Goal: Communication & Community: Answer question/provide support

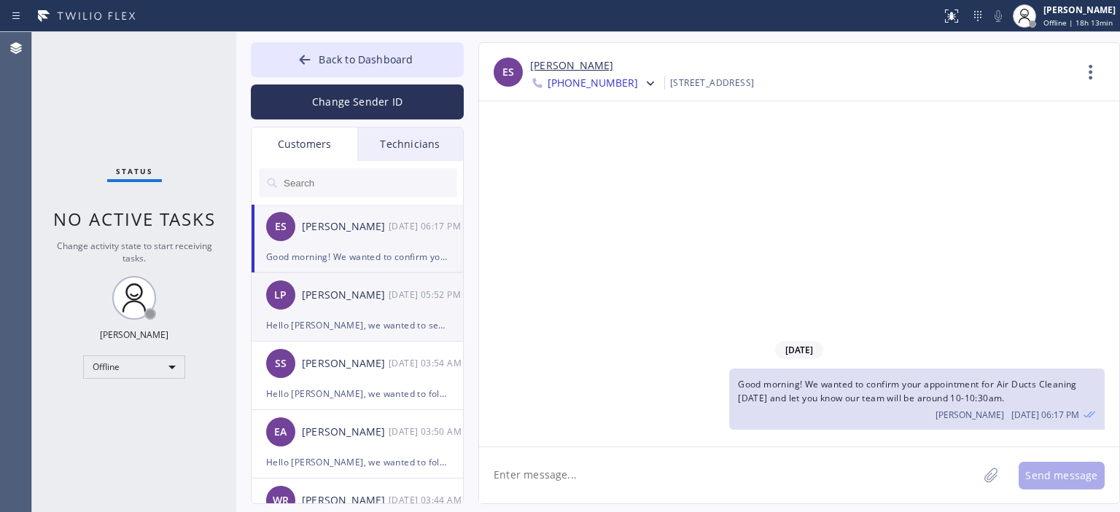
click at [361, 292] on div "[PERSON_NAME]" at bounding box center [345, 295] width 87 height 17
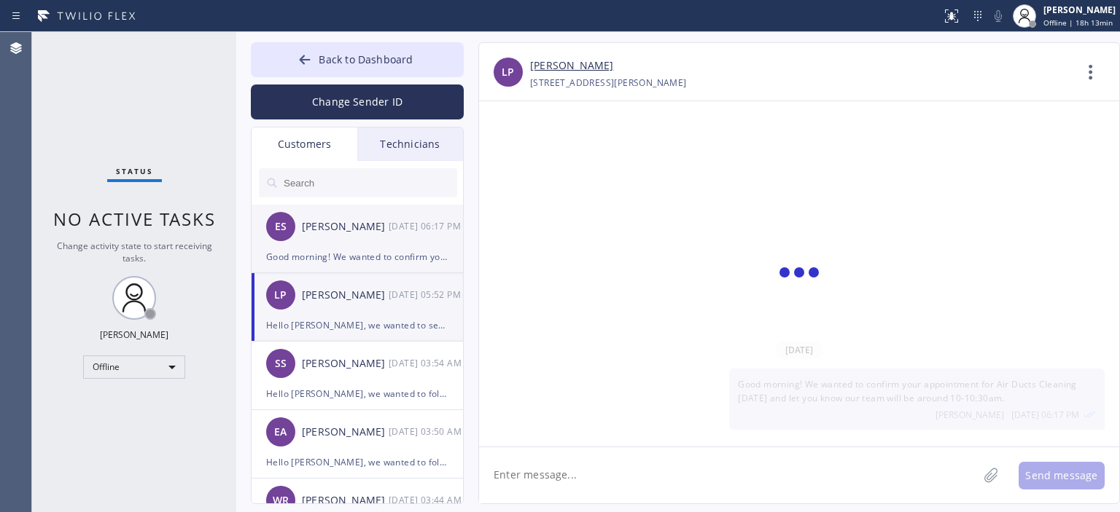
click at [381, 242] on div "ES [PERSON_NAME] [DATE] 06:17 PM" at bounding box center [357, 227] width 213 height 44
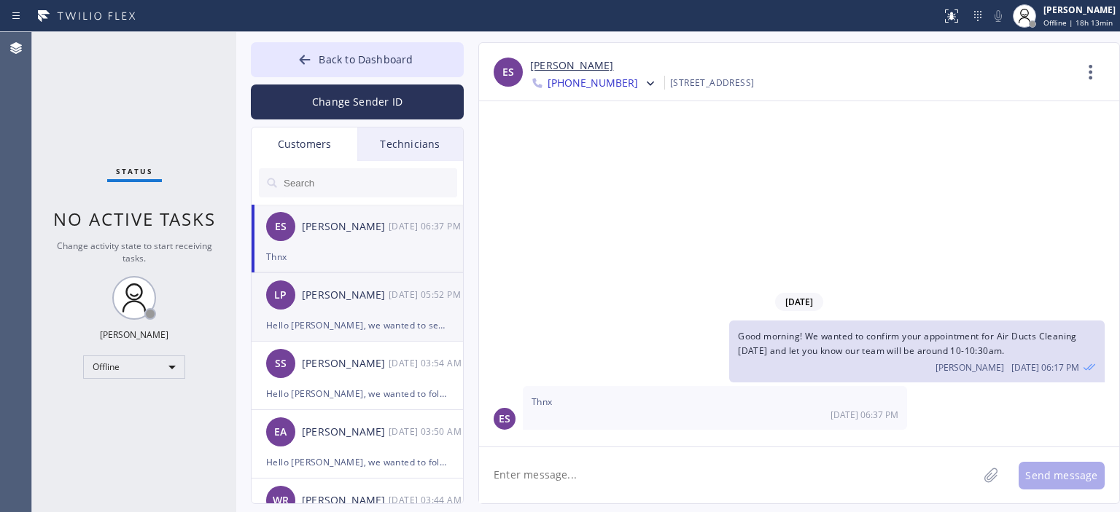
click at [371, 301] on div "[PERSON_NAME]" at bounding box center [345, 295] width 87 height 17
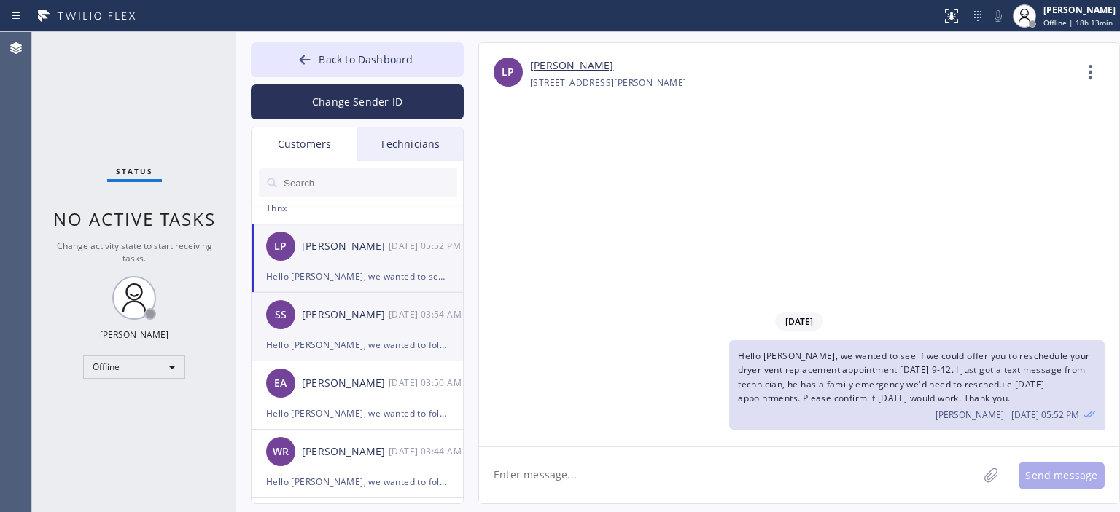
scroll to position [49, 0]
click at [379, 334] on div "SS [PERSON_NAME] [DATE] 03:54 AM" at bounding box center [357, 315] width 213 height 44
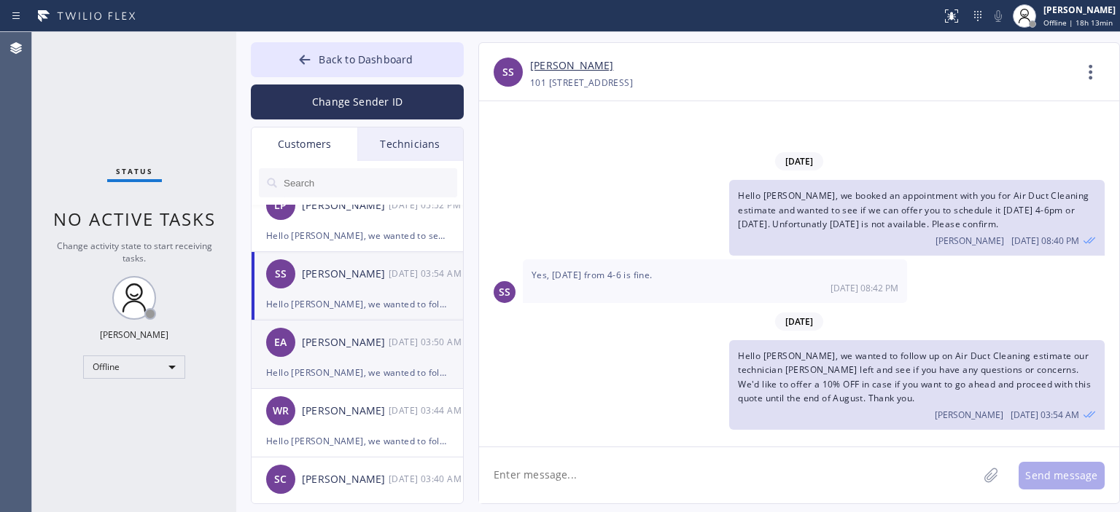
click at [378, 367] on div "Hello [PERSON_NAME], we wanted to follow up on Air Duct Cleaning estimate our t…" at bounding box center [357, 372] width 182 height 17
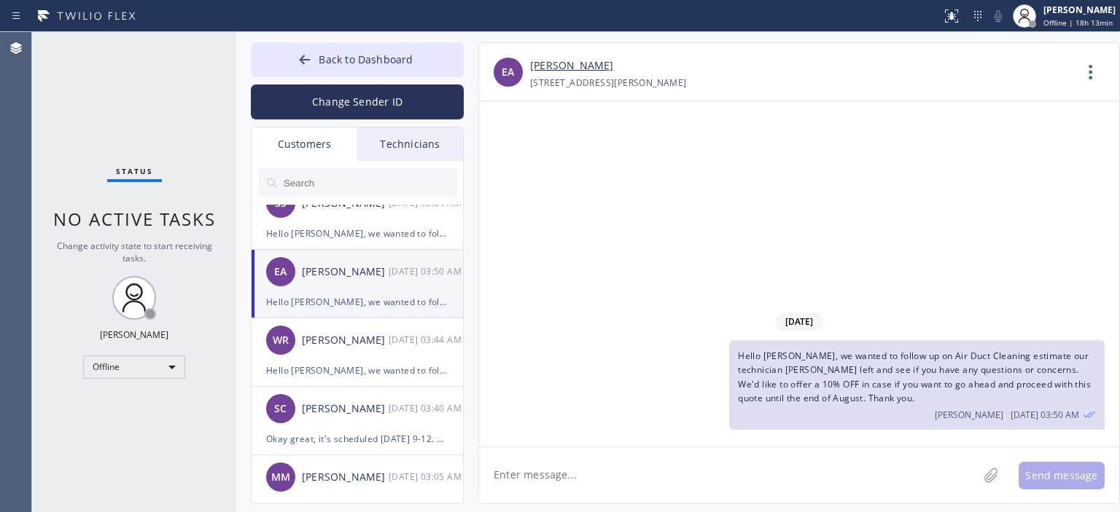
scroll to position [163, 0]
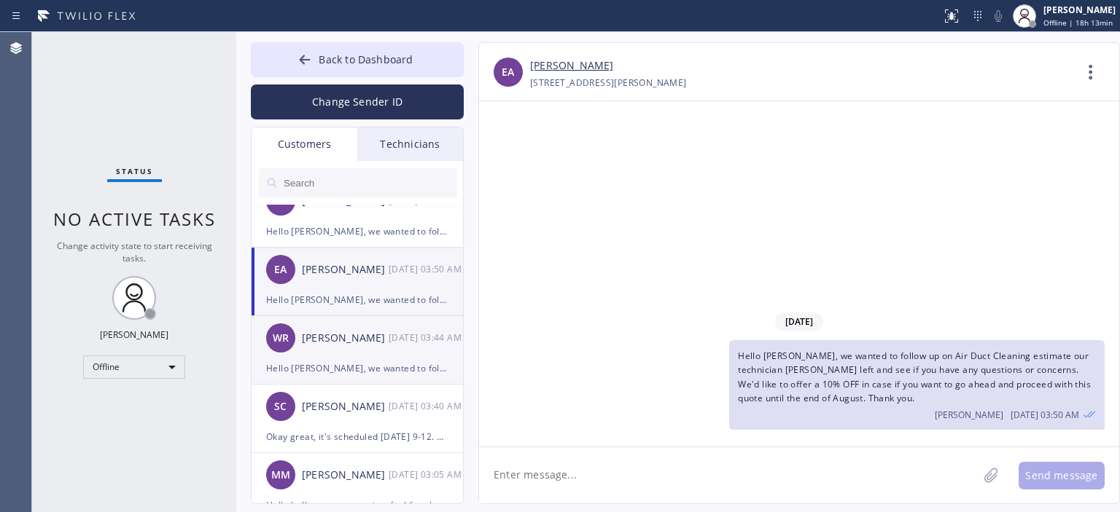
click at [353, 348] on div "WR [PERSON_NAME] [DATE] 03:44 AM" at bounding box center [357, 338] width 213 height 44
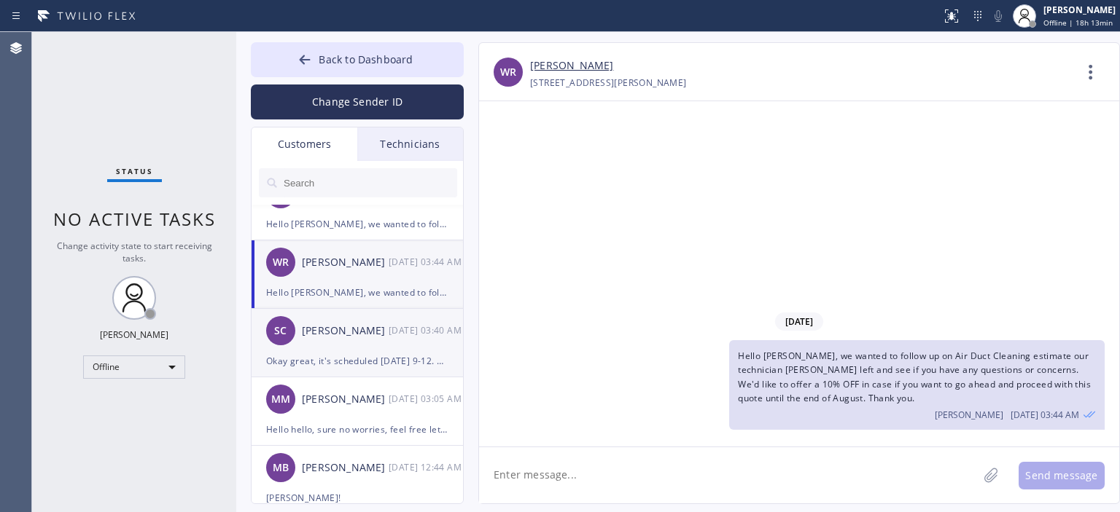
scroll to position [242, 0]
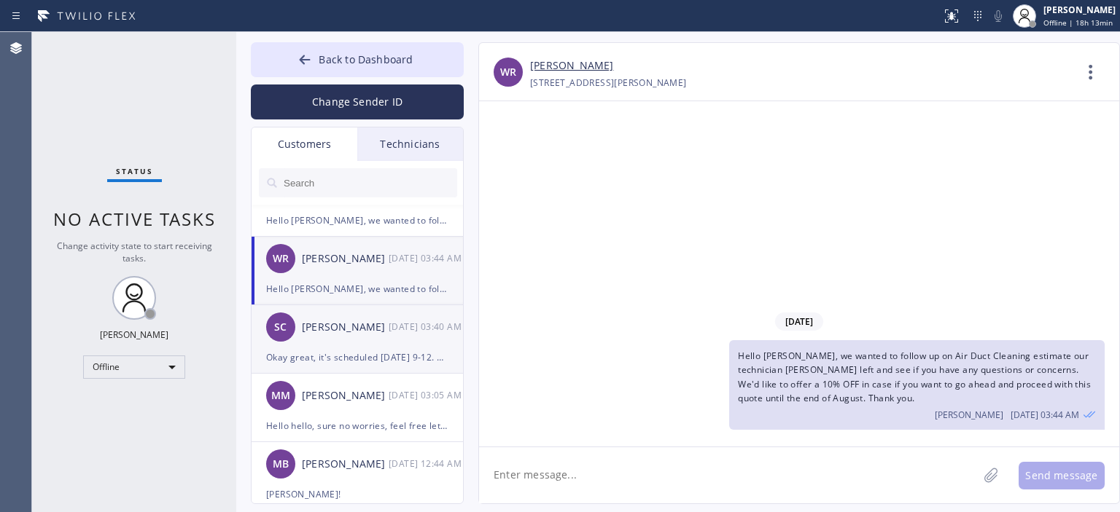
click at [344, 337] on div "SC [PERSON_NAME] [DATE] 03:40 AM" at bounding box center [357, 327] width 213 height 44
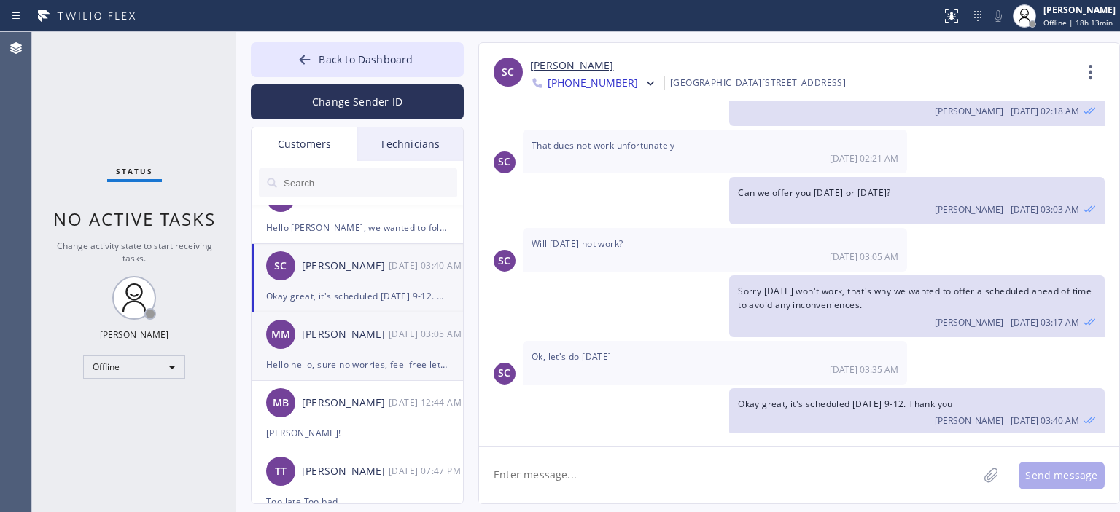
scroll to position [306, 0]
click at [348, 339] on div "MM [PERSON_NAME] [DATE] 03:05 AM" at bounding box center [357, 332] width 213 height 44
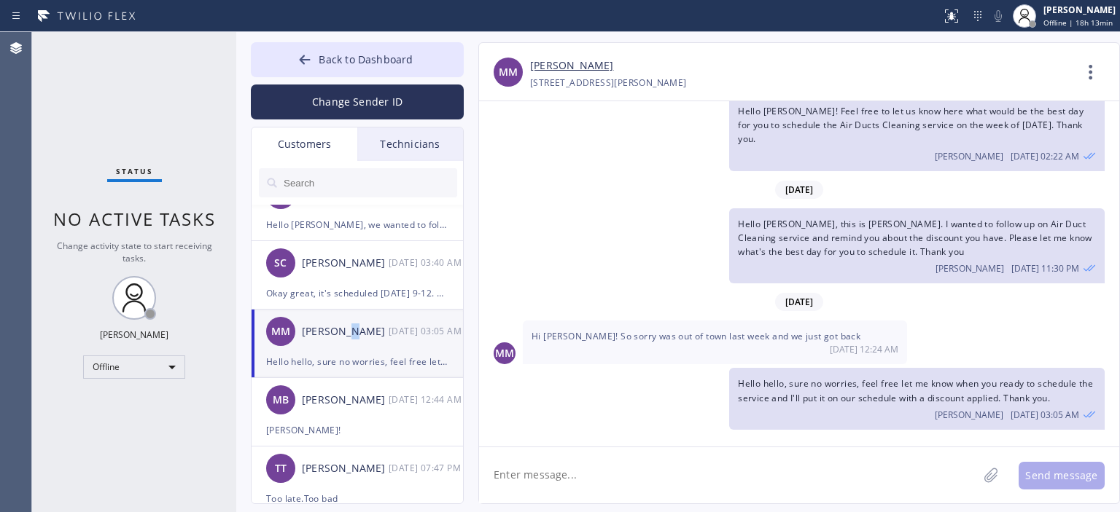
scroll to position [20, 0]
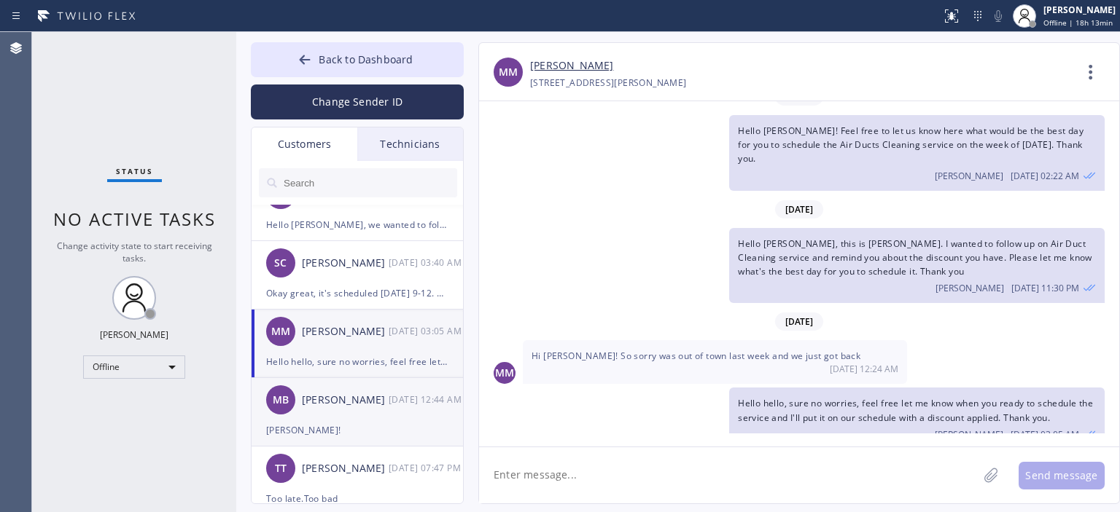
click at [360, 394] on div "[PERSON_NAME]" at bounding box center [345, 400] width 87 height 17
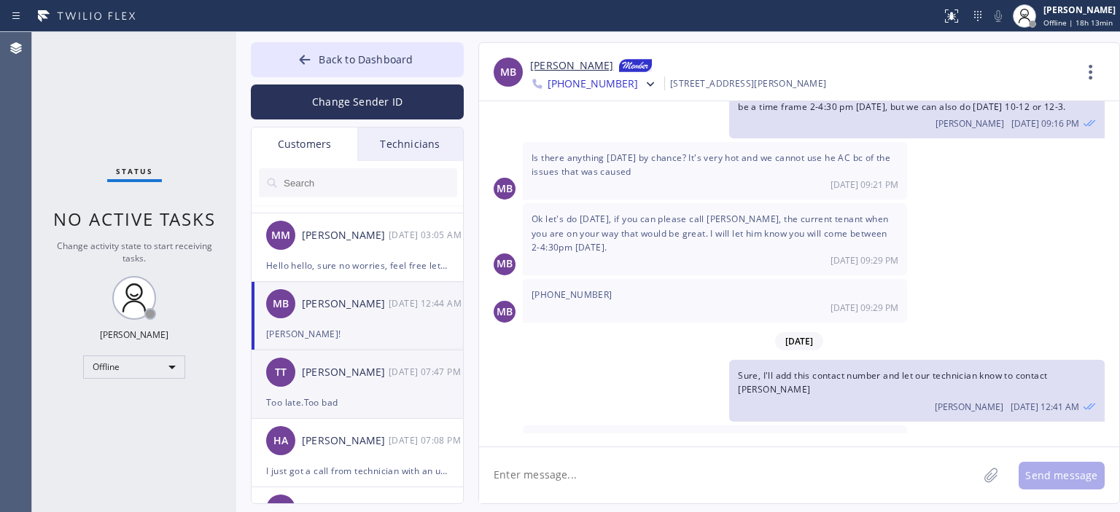
scroll to position [402, 0]
click at [375, 399] on div "Too late.Too bad" at bounding box center [357, 403] width 182 height 17
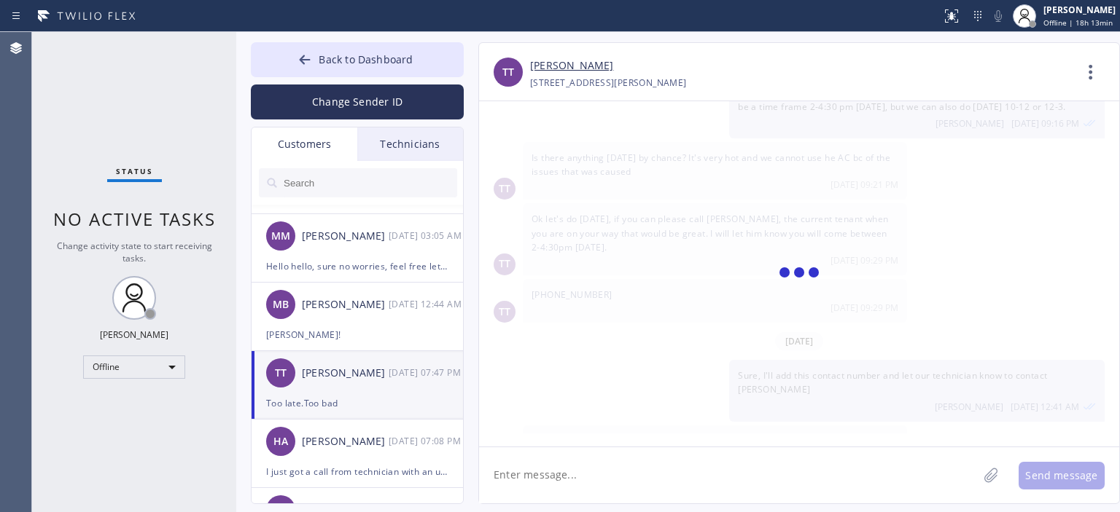
scroll to position [0, 0]
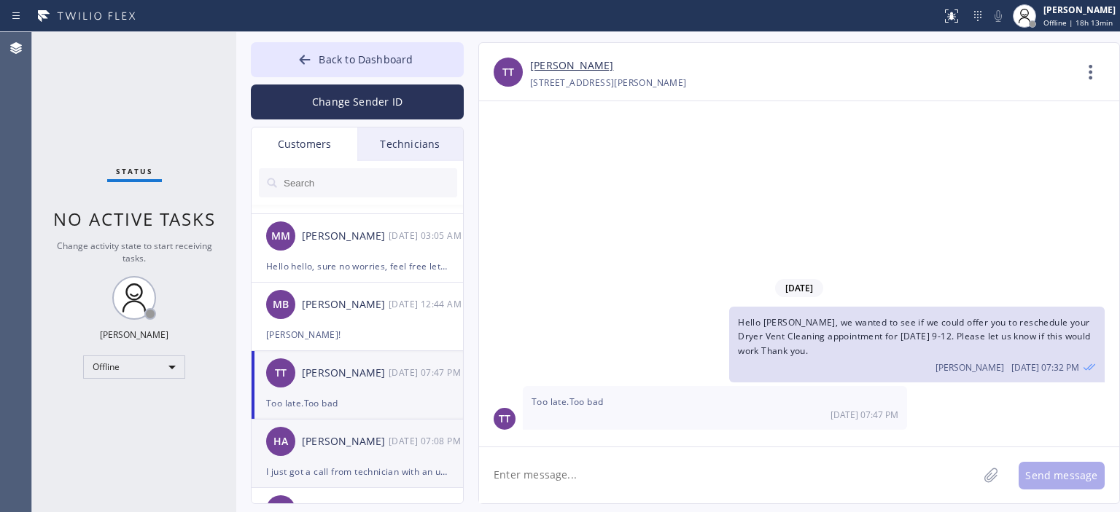
click at [385, 437] on div "[PERSON_NAME]" at bounding box center [345, 442] width 87 height 17
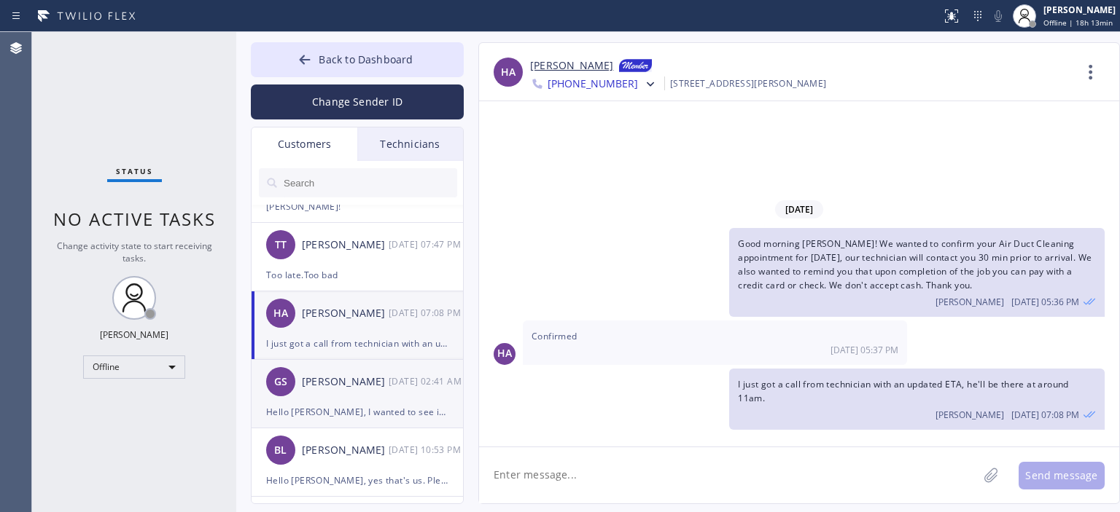
scroll to position [530, 0]
click at [370, 389] on div "[PERSON_NAME]" at bounding box center [345, 382] width 87 height 17
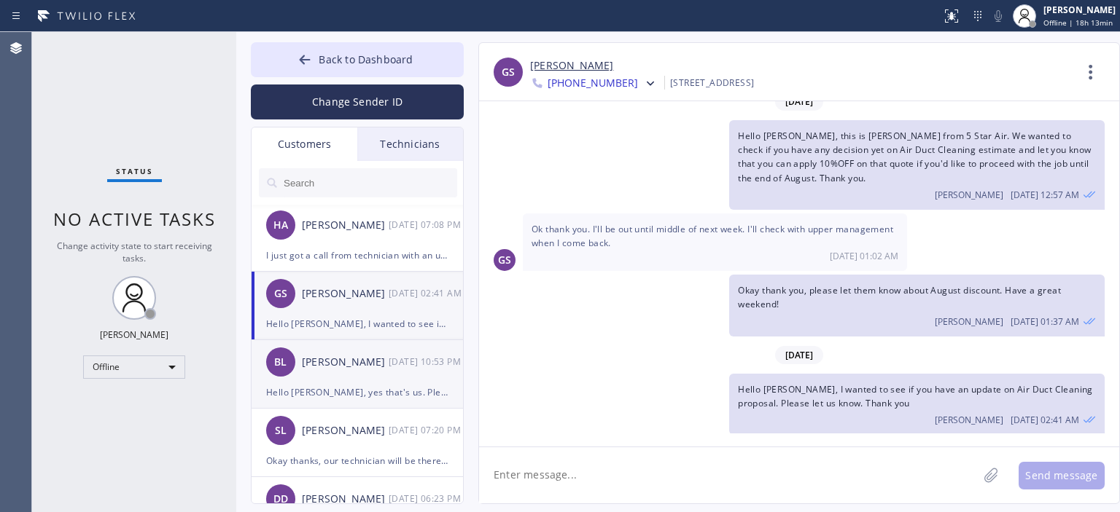
scroll to position [638, 0]
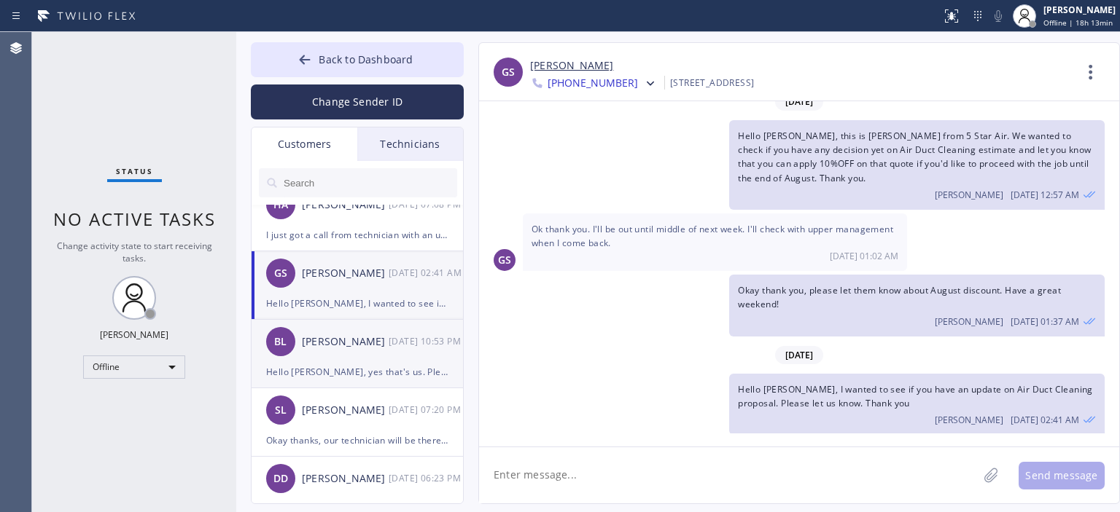
click at [382, 359] on div "[PERSON_NAME] [DATE] 10:53 PM" at bounding box center [357, 342] width 213 height 44
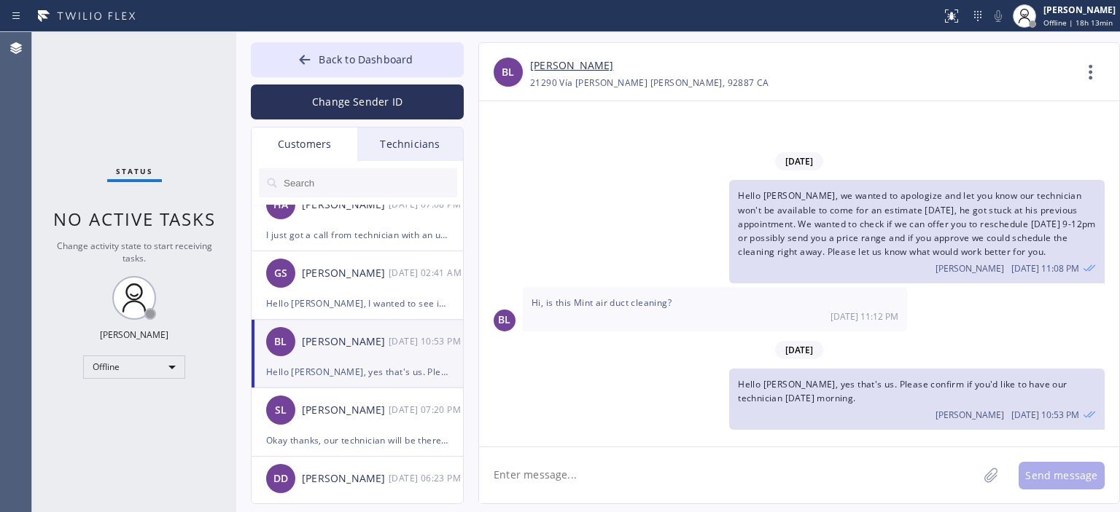
scroll to position [0, 0]
click at [344, 410] on div "[PERSON_NAME]" at bounding box center [345, 410] width 87 height 17
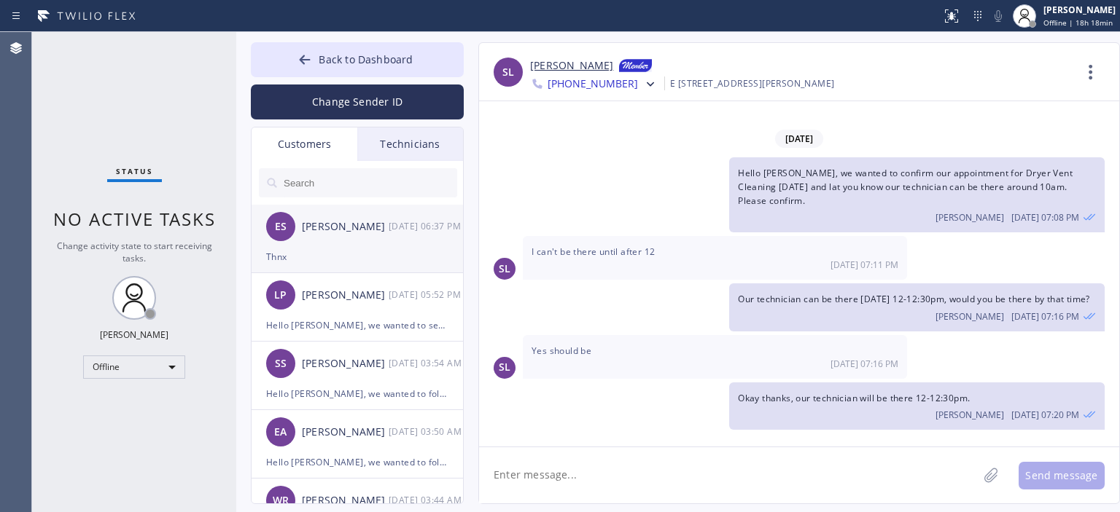
click at [358, 256] on div "Thnx" at bounding box center [357, 257] width 182 height 17
